Goal: Find specific page/section

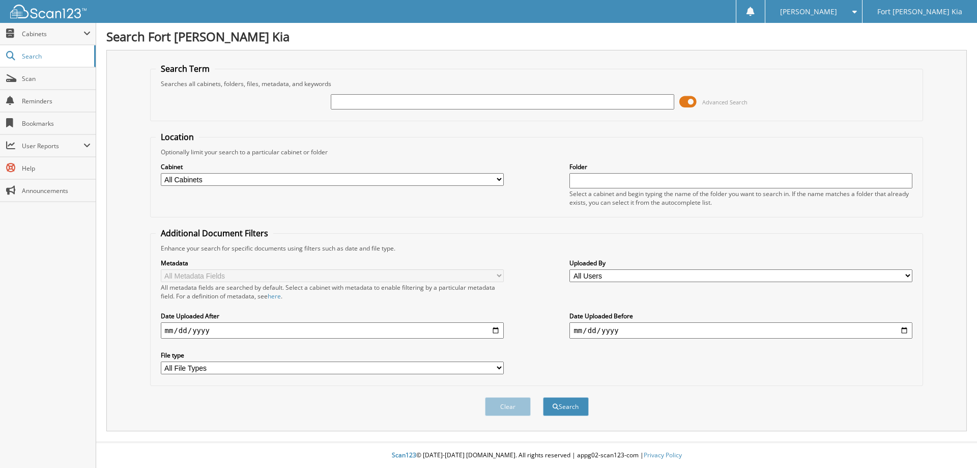
click at [406, 100] on input "text" at bounding box center [502, 101] width 343 height 15
type input "SG005657A"
click at [543, 397] on button "Search" at bounding box center [566, 406] width 46 height 19
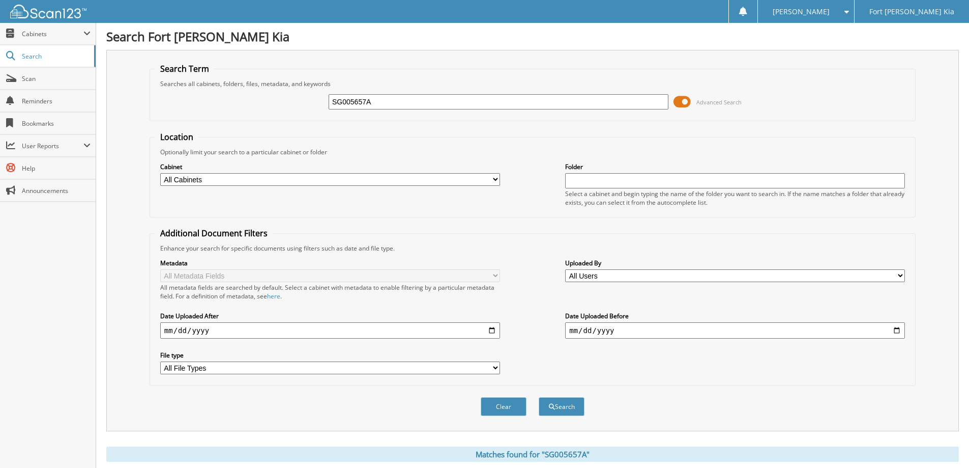
click at [686, 102] on span at bounding box center [682, 101] width 17 height 15
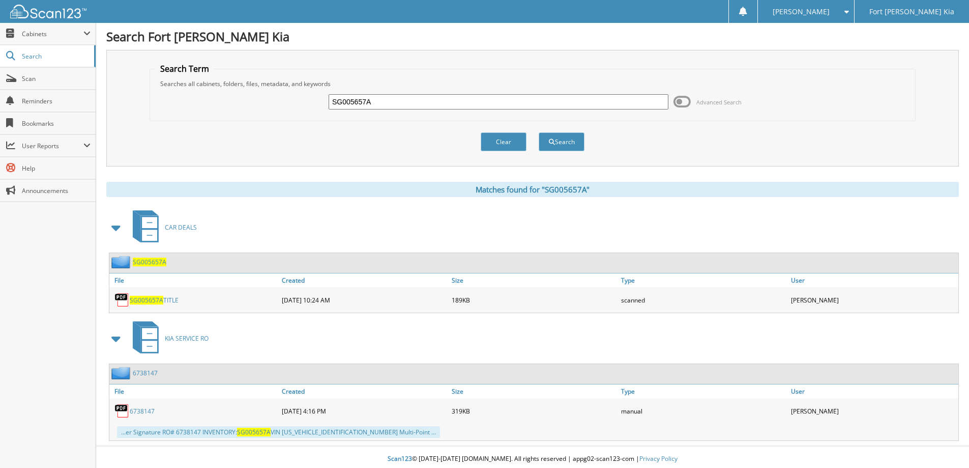
click at [114, 227] on span at bounding box center [116, 227] width 14 height 18
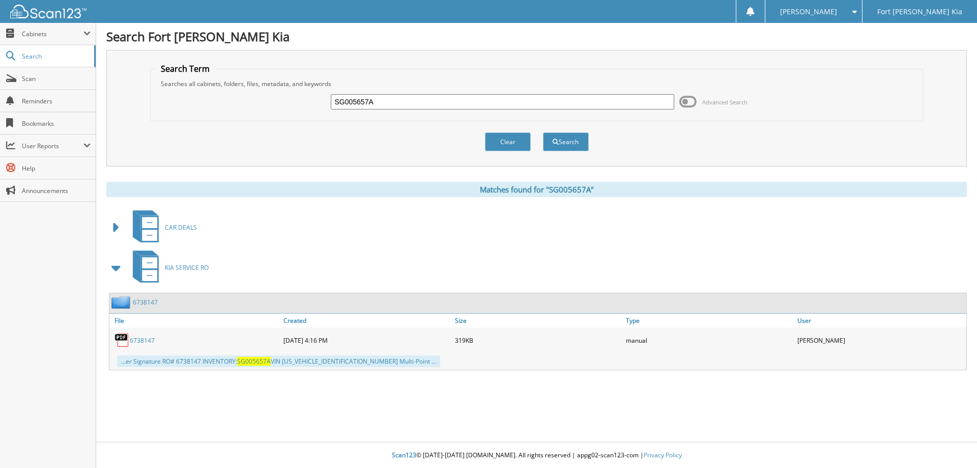
click at [113, 230] on span at bounding box center [116, 227] width 14 height 18
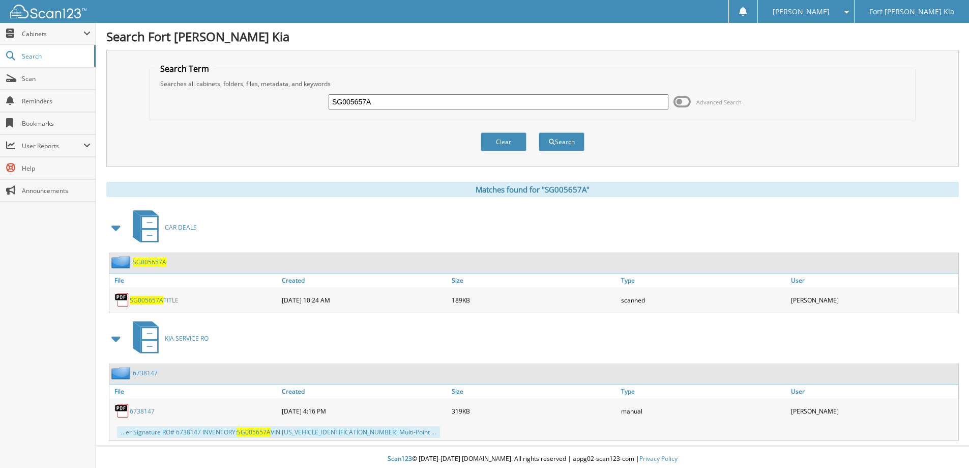
click at [152, 265] on span "SG005657A" at bounding box center [150, 262] width 34 height 9
